Goal: Information Seeking & Learning: Learn about a topic

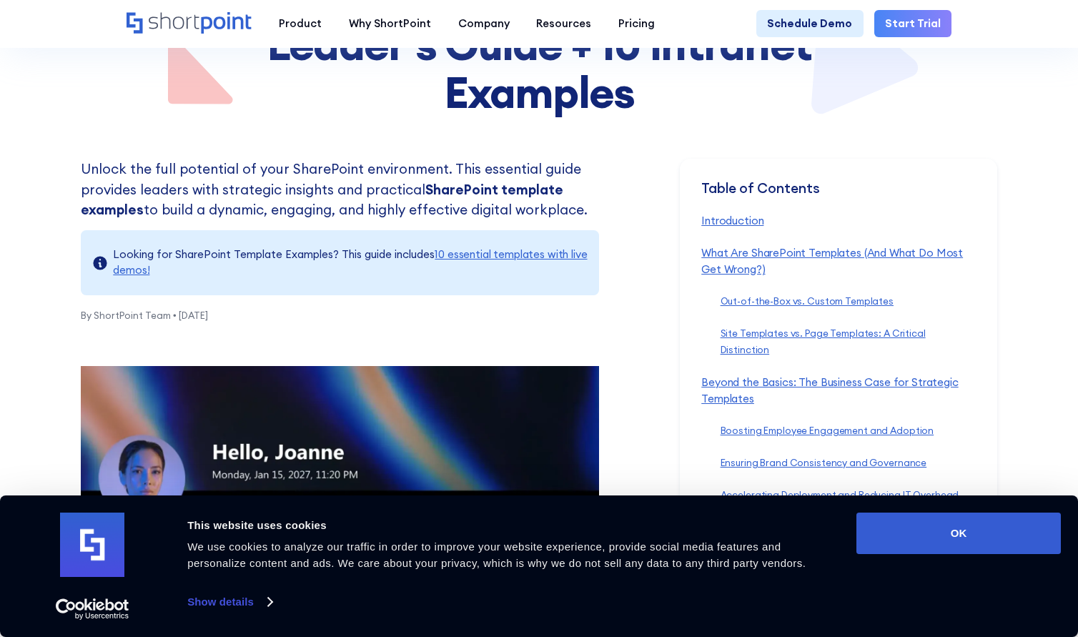
scroll to position [286, 0]
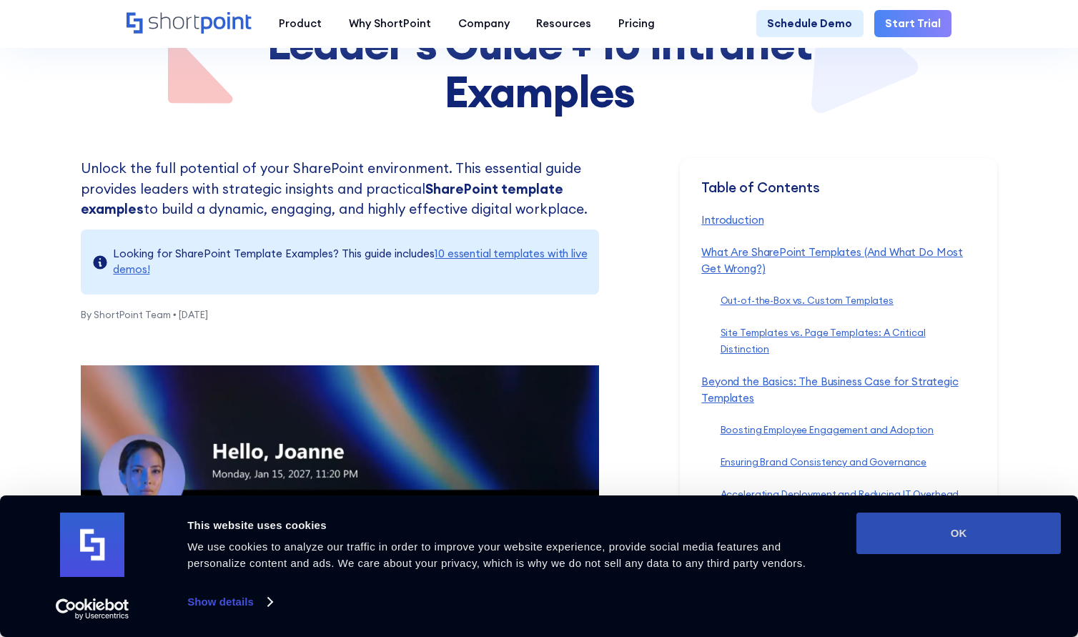
click at [971, 530] on button "OK" at bounding box center [958, 533] width 204 height 41
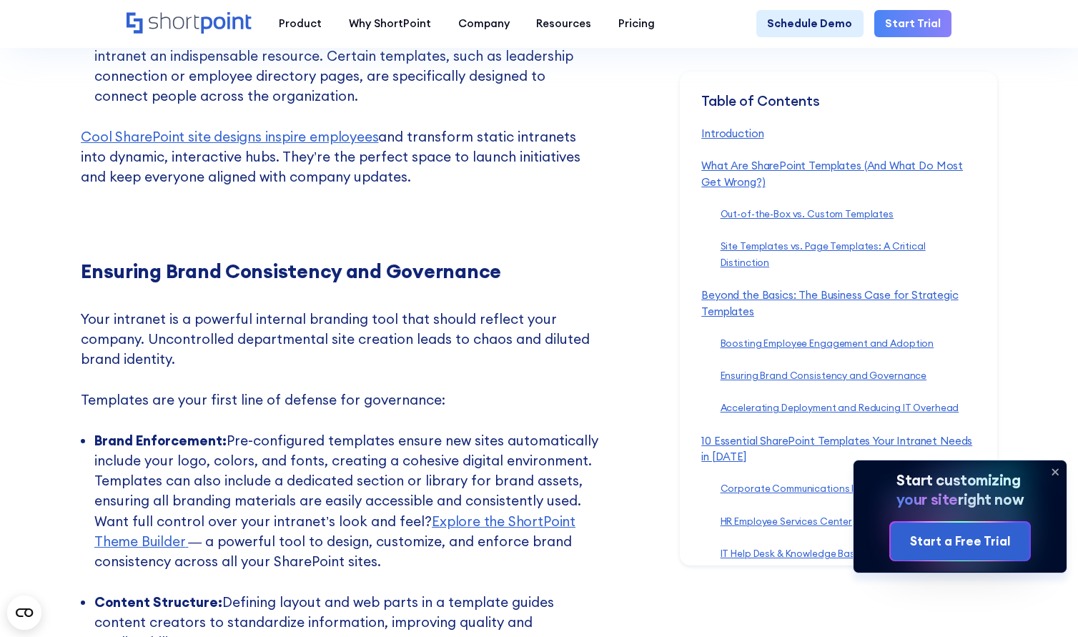
scroll to position [4432, 0]
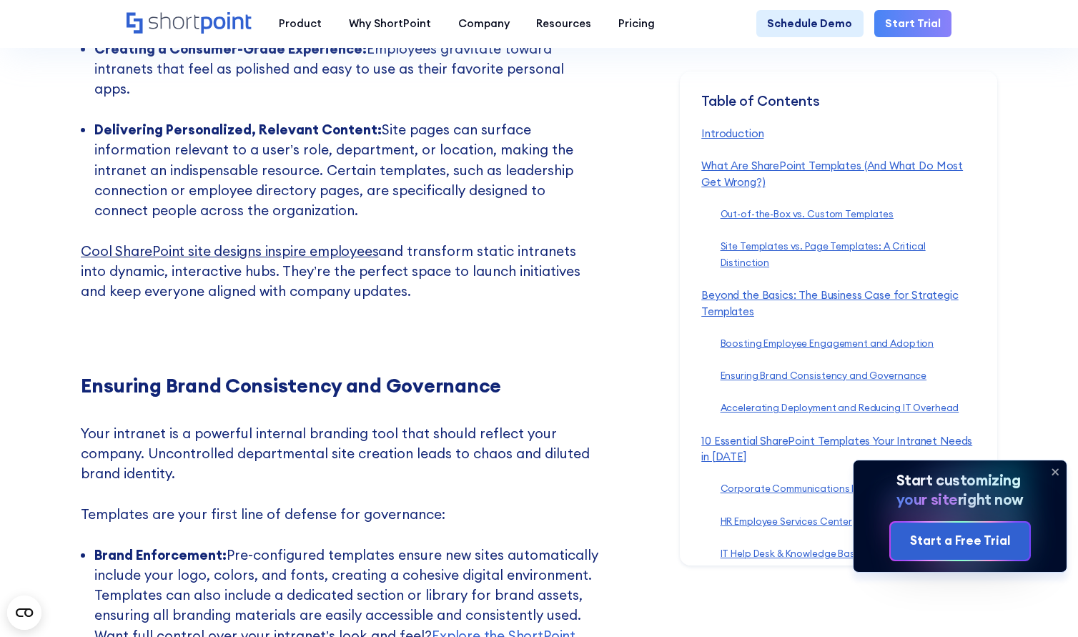
click at [305, 244] on link "Cool SharePoint site designs inspire employees" at bounding box center [229, 250] width 297 height 17
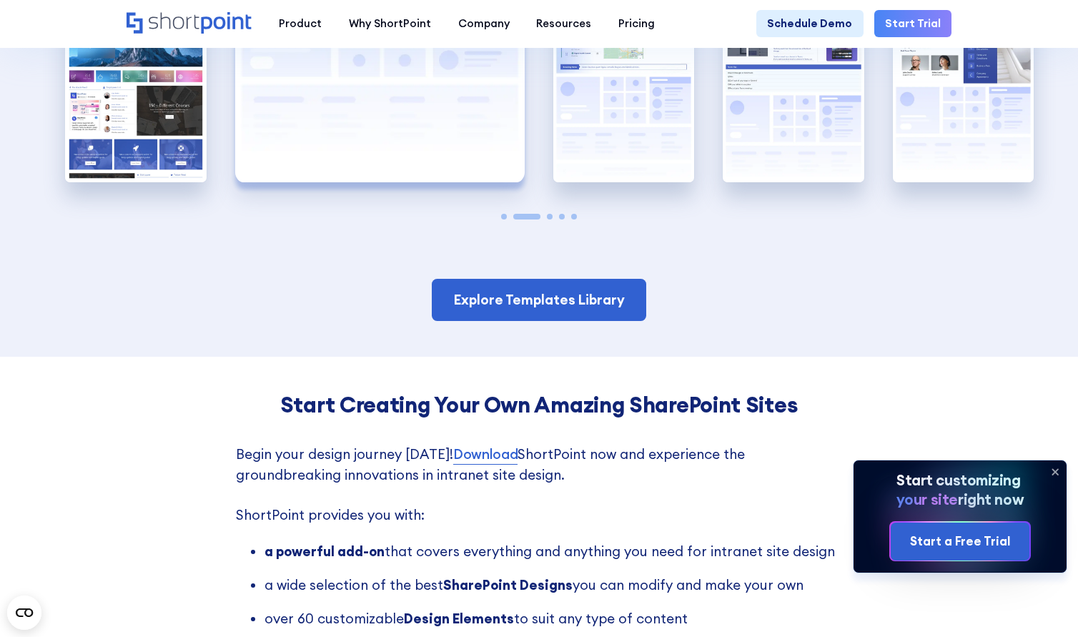
scroll to position [2645, 0]
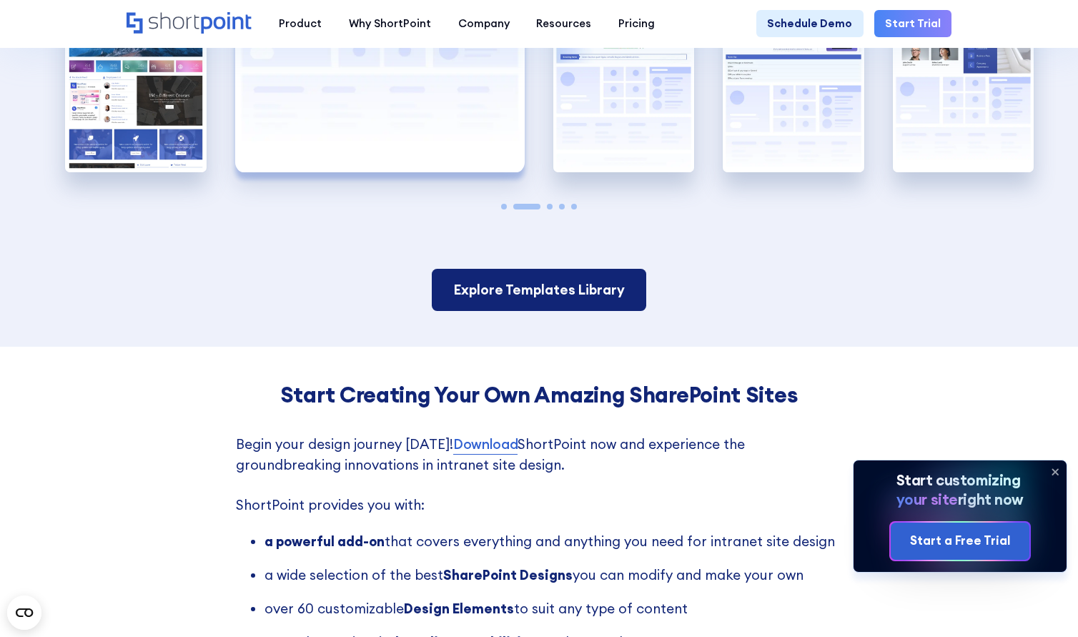
click at [479, 272] on link "Explore Templates Library" at bounding box center [539, 289] width 214 height 41
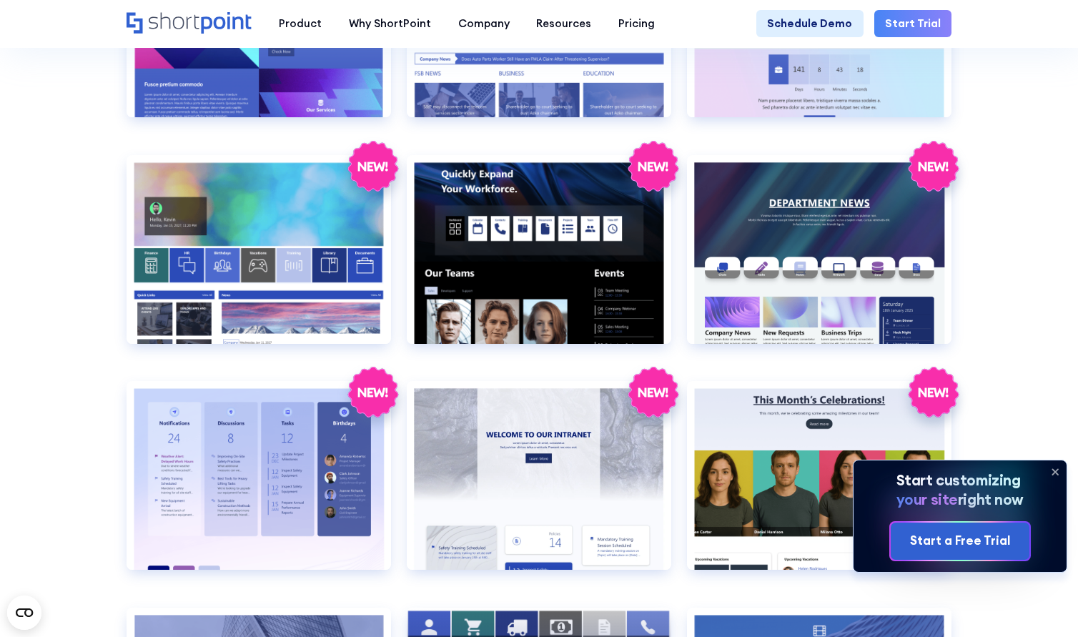
scroll to position [2002, 0]
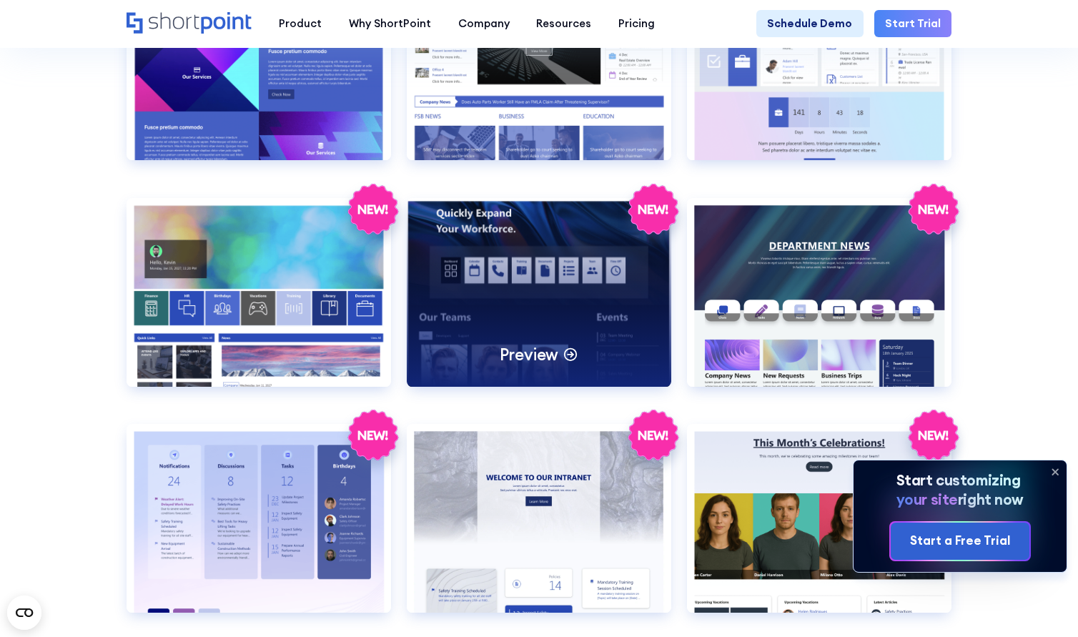
click at [580, 300] on div "Preview" at bounding box center [539, 292] width 264 height 189
